Goal: Navigation & Orientation: Find specific page/section

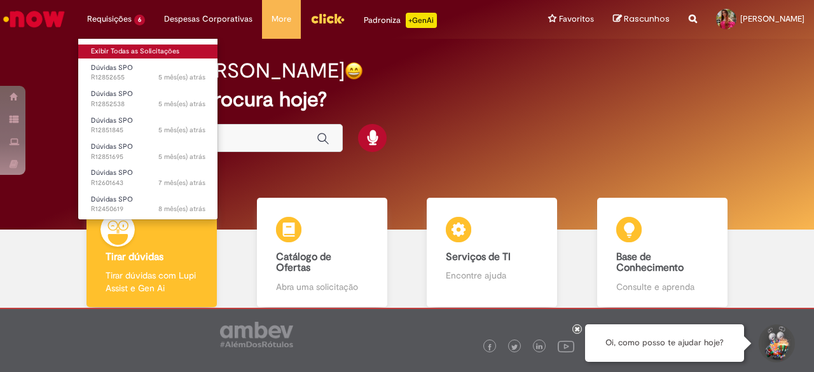
click at [135, 50] on link "Exibir Todas as Solicitações" at bounding box center [148, 52] width 140 height 14
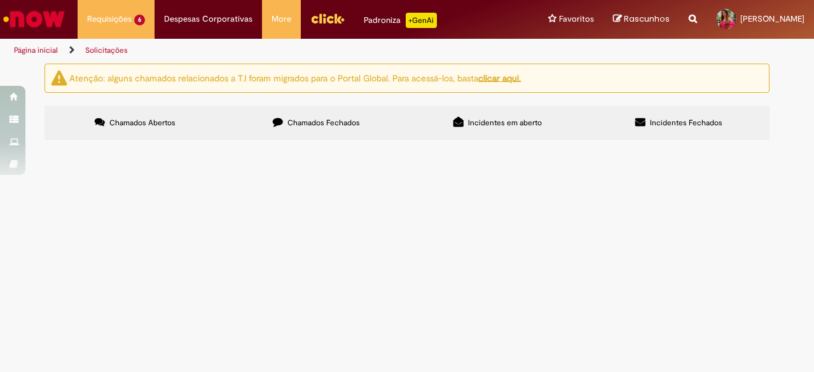
click at [522, 123] on span "Incidentes em aberto" at bounding box center [505, 123] width 74 height 10
click at [334, 128] on label "Chamados Fechados" at bounding box center [316, 123] width 181 height 34
click at [137, 120] on span "Chamados Abertos" at bounding box center [142, 123] width 66 height 10
click at [476, 119] on span "Incidentes em aberto" at bounding box center [505, 123] width 74 height 10
click at [689, 121] on span "Incidentes Fechados" at bounding box center [686, 123] width 72 height 10
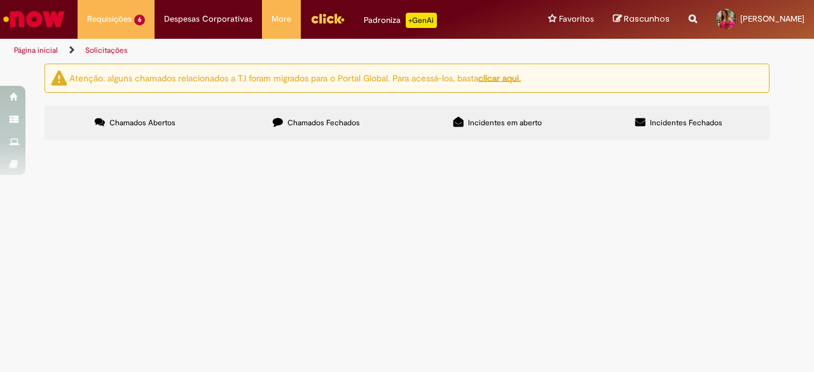
click at [316, 129] on label "Chamados Fechados" at bounding box center [316, 123] width 181 height 34
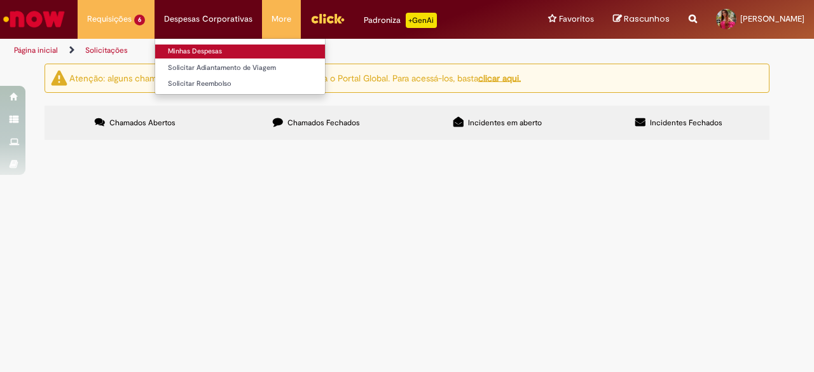
click at [208, 49] on link "Minhas Despesas" at bounding box center [240, 52] width 170 height 14
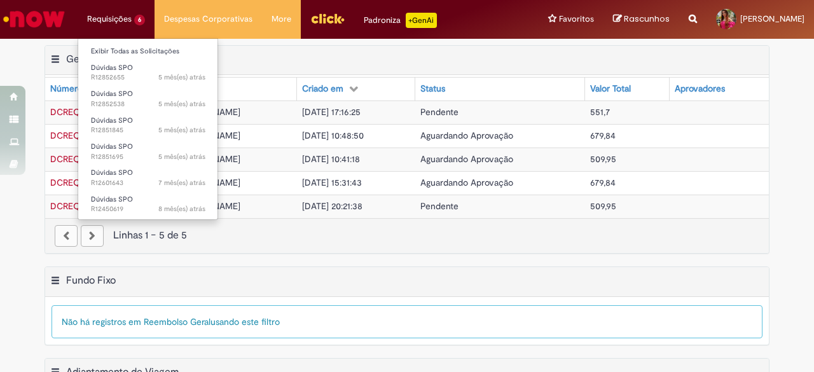
click at [110, 17] on li "Requisições 6 Exibir Todas as Solicitações Dúvidas SPO 5 mês(es) atrás 5 meses …" at bounding box center [116, 19] width 77 height 38
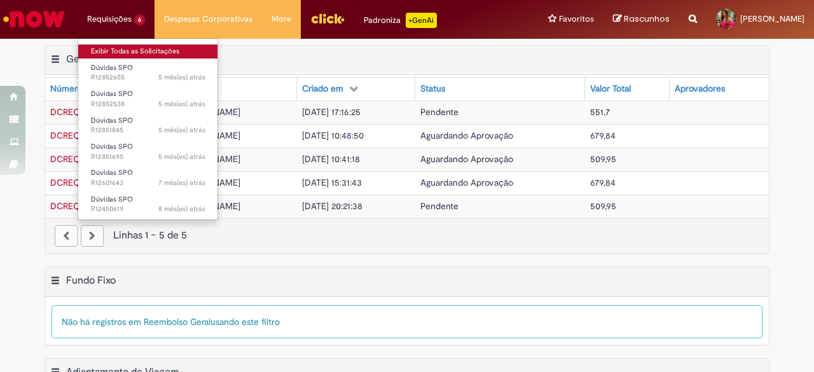
click at [128, 49] on link "Exibir Todas as Solicitações" at bounding box center [148, 52] width 140 height 14
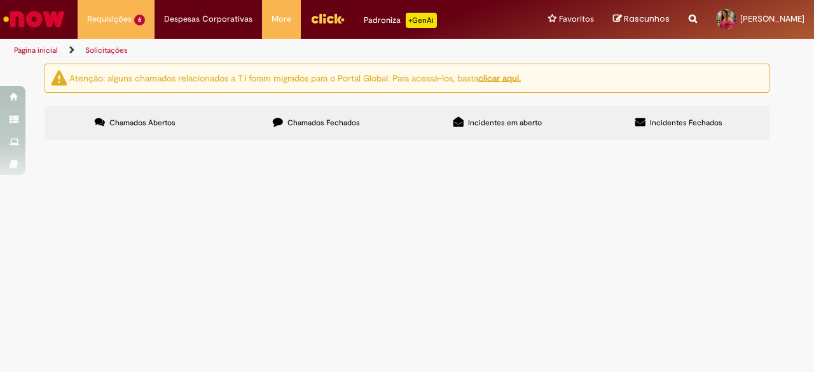
click at [43, 14] on img "Ir para a Homepage" at bounding box center [33, 18] width 65 height 25
